Goal: Information Seeking & Learning: Learn about a topic

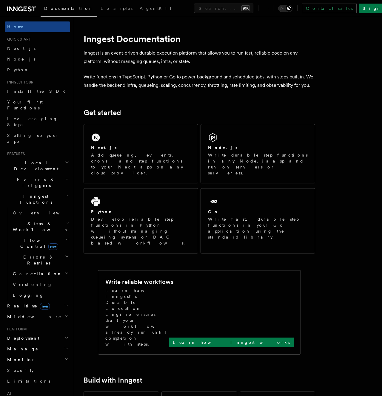
click at [31, 221] on span "Steps & Workflows" at bounding box center [38, 227] width 56 height 12
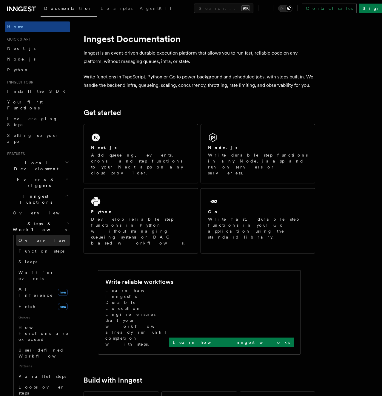
click at [33, 235] on link "Overview" at bounding box center [43, 240] width 54 height 11
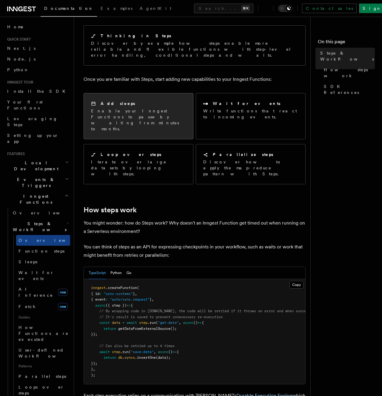
scroll to position [105, 0]
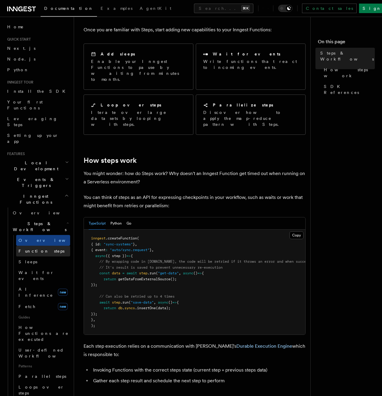
click at [54, 246] on link "Function steps" at bounding box center [43, 251] width 54 height 11
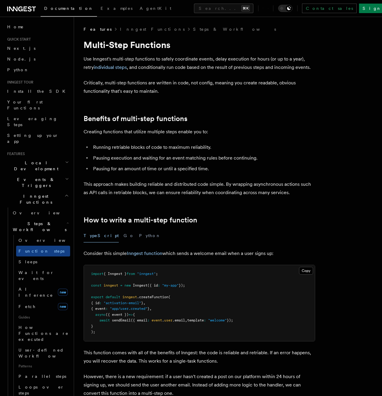
click at [28, 176] on span "Events & Triggers" at bounding box center [35, 182] width 60 height 12
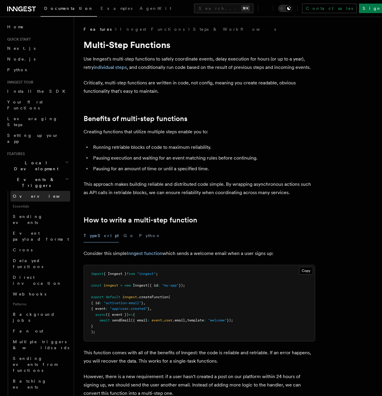
click at [27, 191] on link "Overview" at bounding box center [40, 196] width 60 height 11
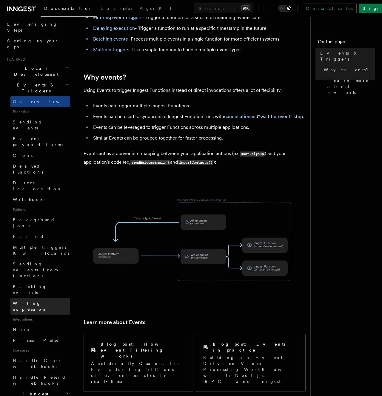
scroll to position [144, 0]
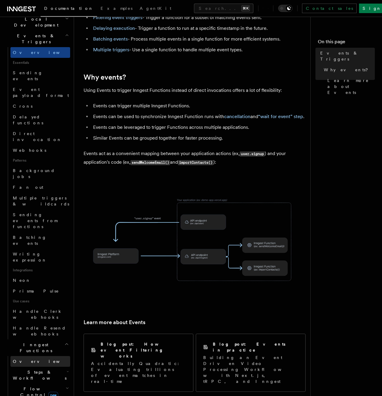
click at [32, 356] on link "Overview" at bounding box center [40, 361] width 60 height 11
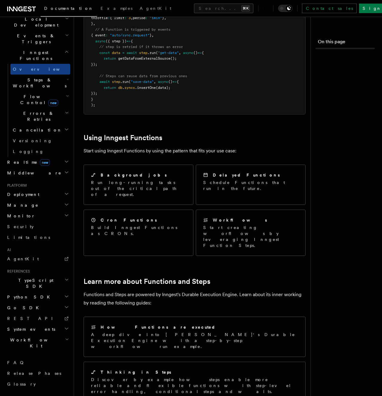
scroll to position [81, 0]
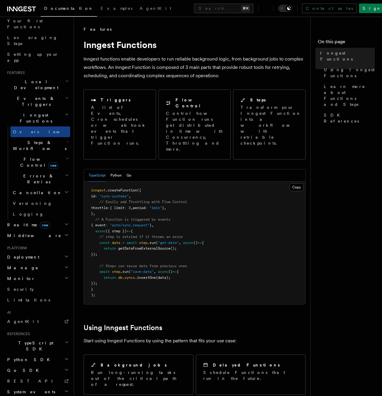
click at [30, 154] on h2 "Flow Control new" at bounding box center [40, 162] width 60 height 17
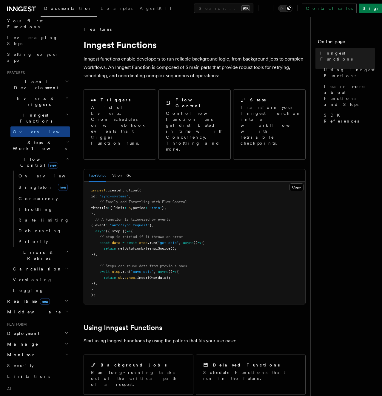
click at [30, 156] on span "Flow Control new" at bounding box center [37, 162] width 55 height 12
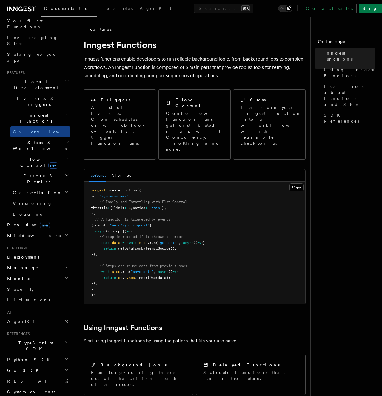
click at [34, 140] on span "Steps & Workflows" at bounding box center [38, 146] width 56 height 12
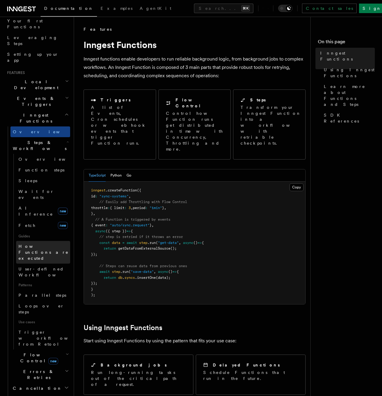
click at [36, 243] on span "How Functions are executed" at bounding box center [44, 252] width 52 height 18
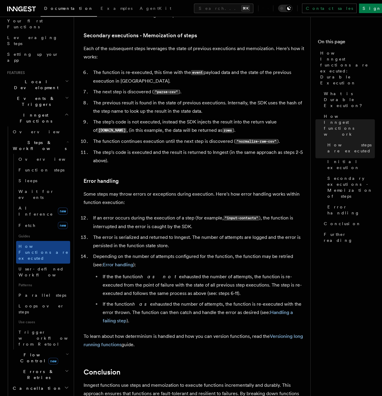
scroll to position [1078, 0]
